Goal: Find specific page/section

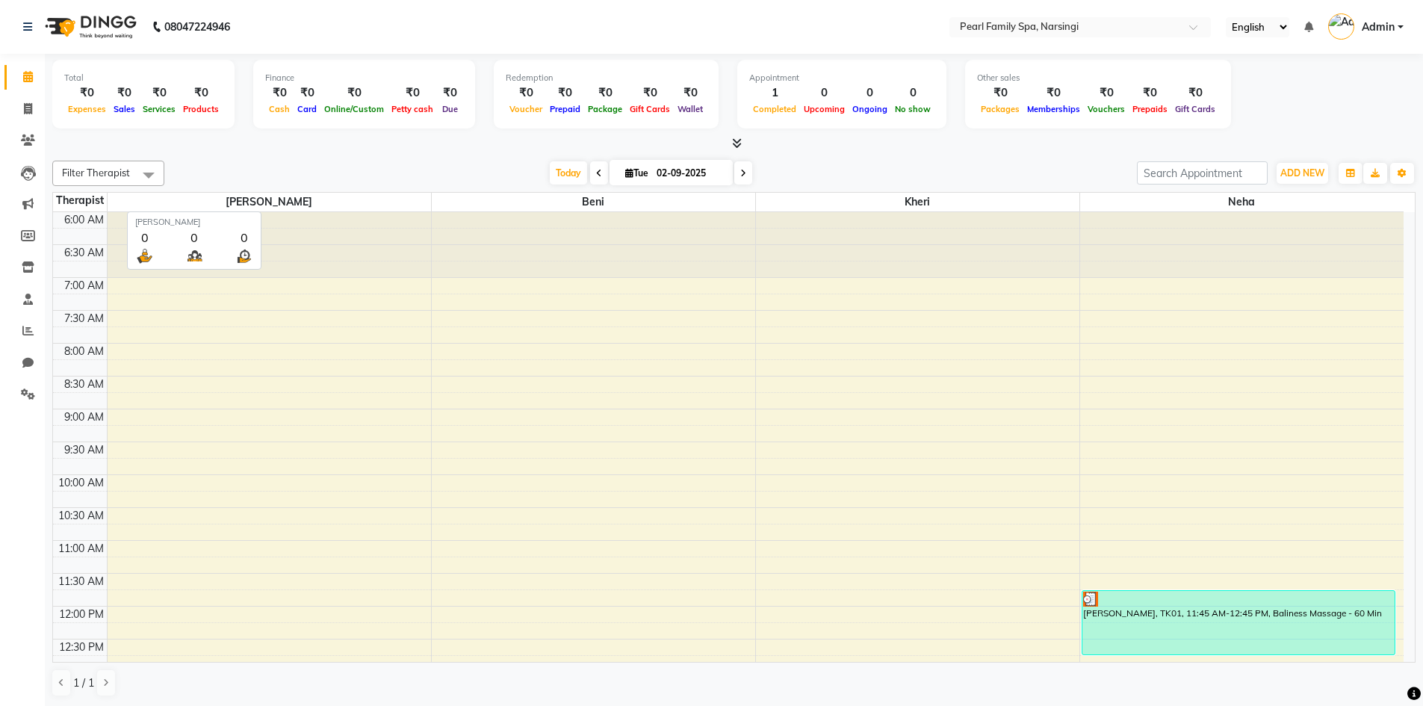
scroll to position [395, 0]
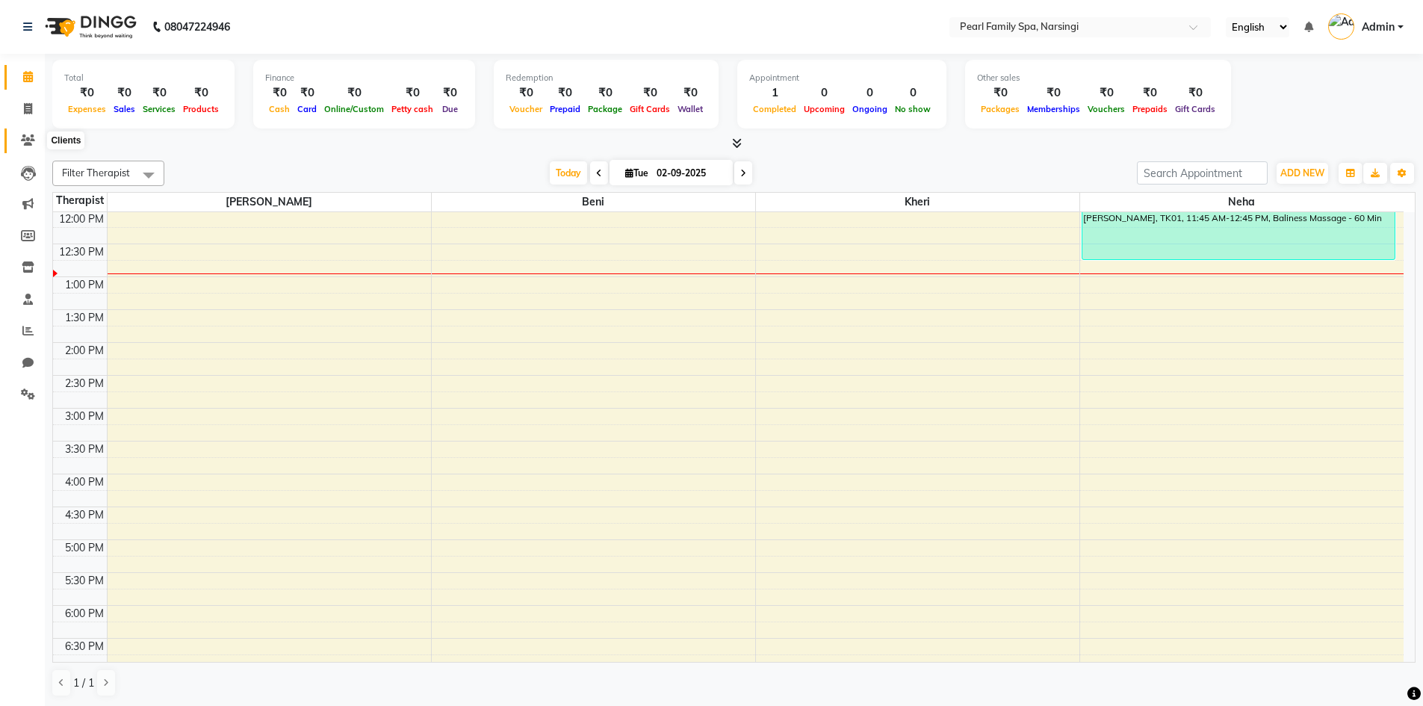
click at [20, 144] on span at bounding box center [28, 140] width 26 height 17
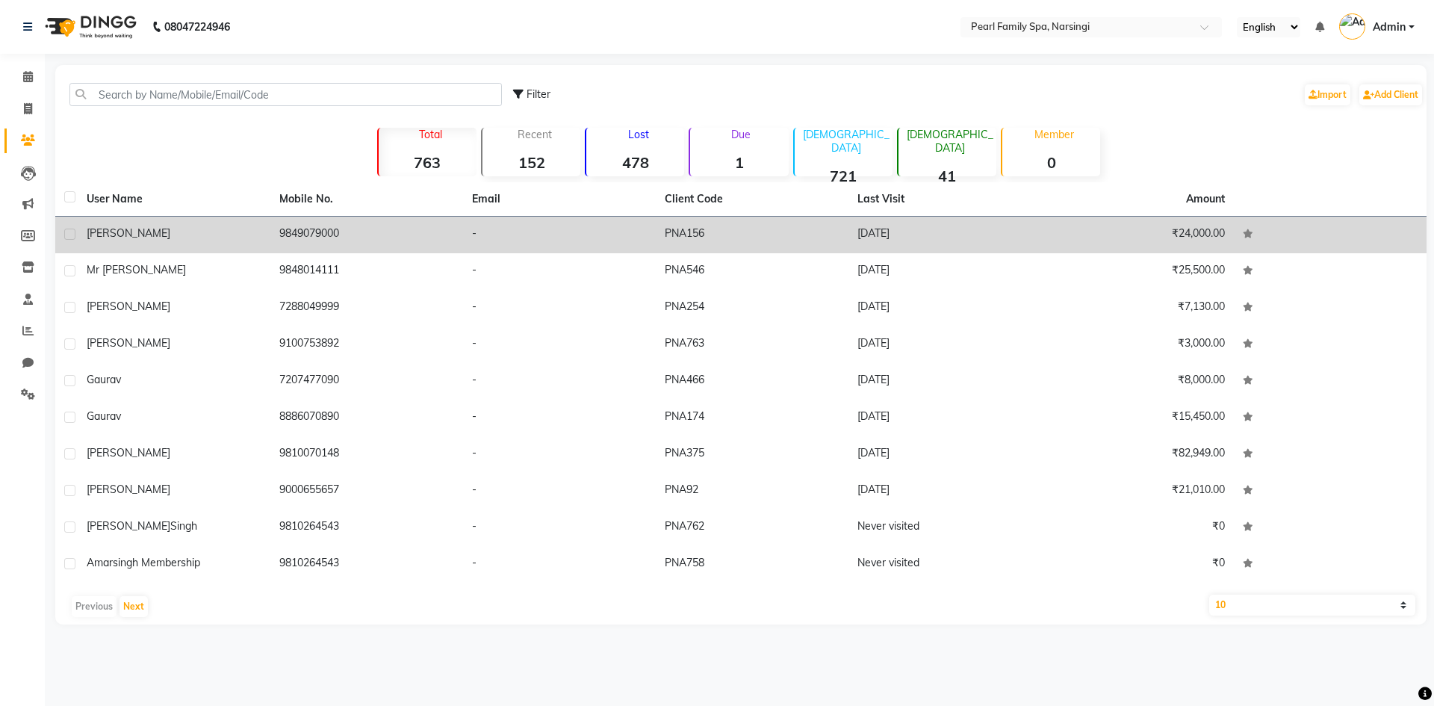
click at [148, 226] on div "[PERSON_NAME]" at bounding box center [174, 234] width 175 height 16
